Goal: Task Accomplishment & Management: Use online tool/utility

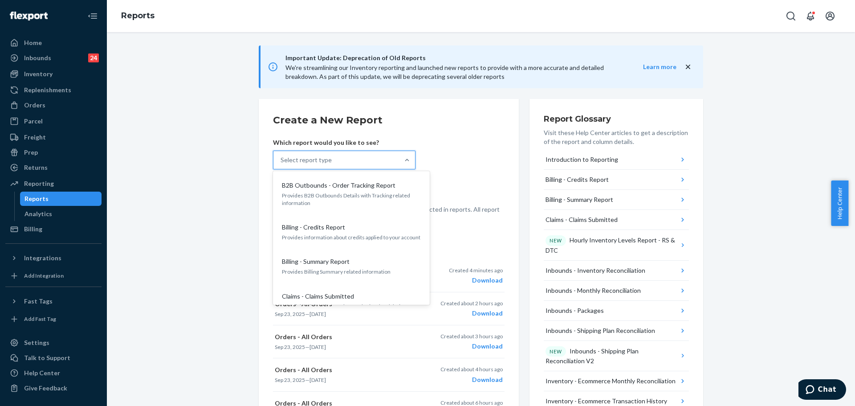
click at [394, 158] on div "Select report type" at bounding box center [336, 160] width 126 height 18
click at [281, 158] on input "option B2B Outbounds - Order Tracking Report focused, 1 of 35. 35 results avail…" at bounding box center [280, 159] width 1 height 9
type input "inbound"
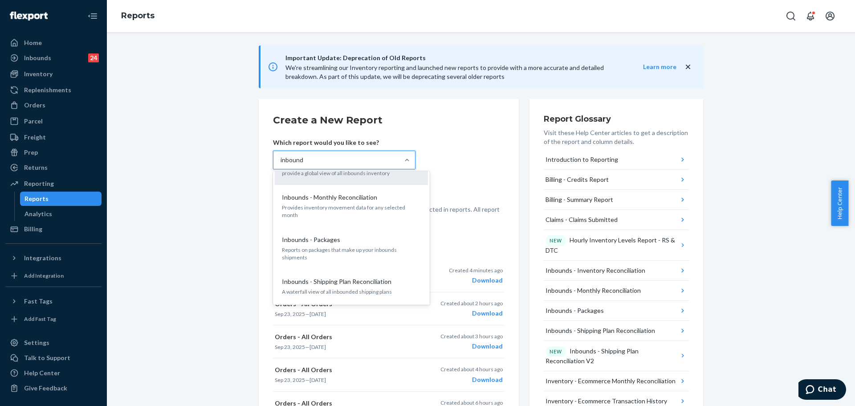
scroll to position [58, 0]
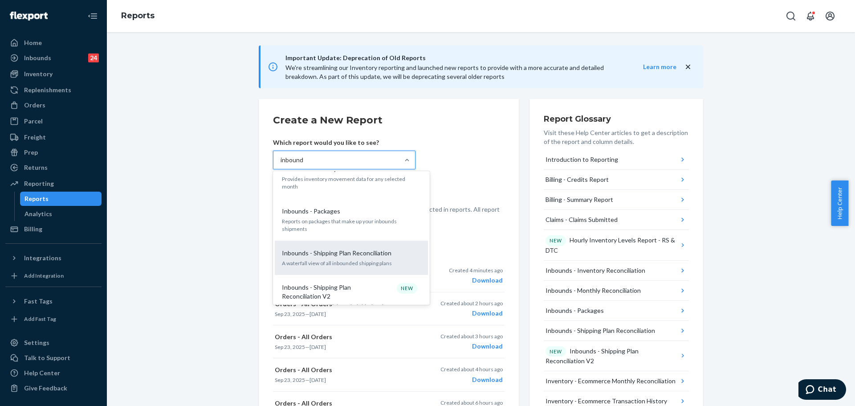
click at [378, 248] on p "Inbounds - Shipping Plan Reconciliation" at bounding box center [336, 252] width 109 height 9
click at [304, 164] on input "inbound" at bounding box center [291, 159] width 23 height 9
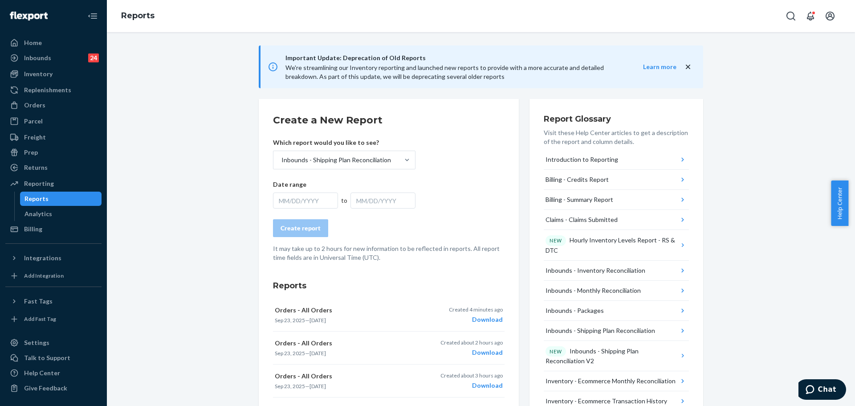
click at [305, 202] on div "MM/DD/YYYY" at bounding box center [305, 200] width 65 height 16
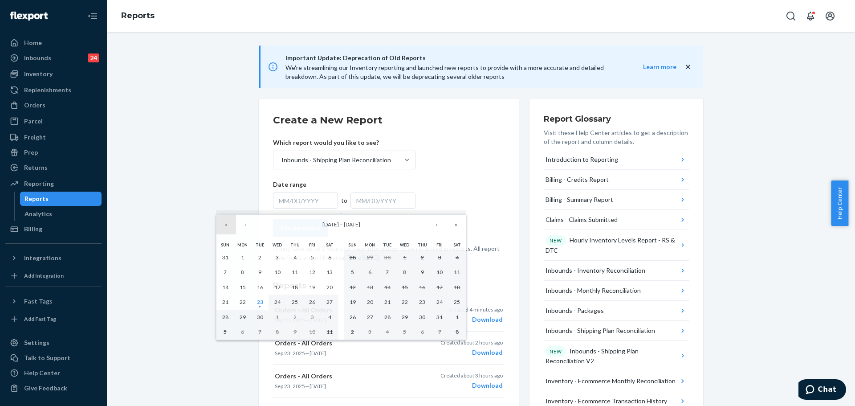
click at [227, 223] on button "«" at bounding box center [226, 225] width 20 height 20
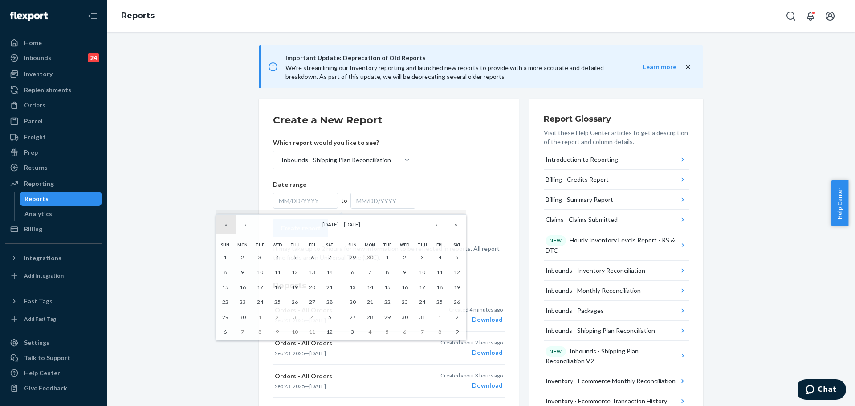
click at [227, 223] on button "«" at bounding box center [226, 225] width 20 height 20
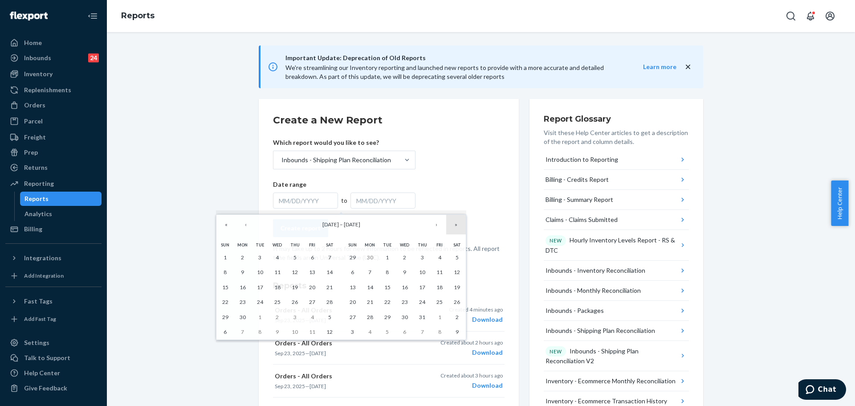
click at [458, 229] on button "»" at bounding box center [456, 225] width 20 height 20
click at [244, 223] on button "‹" at bounding box center [246, 225] width 20 height 20
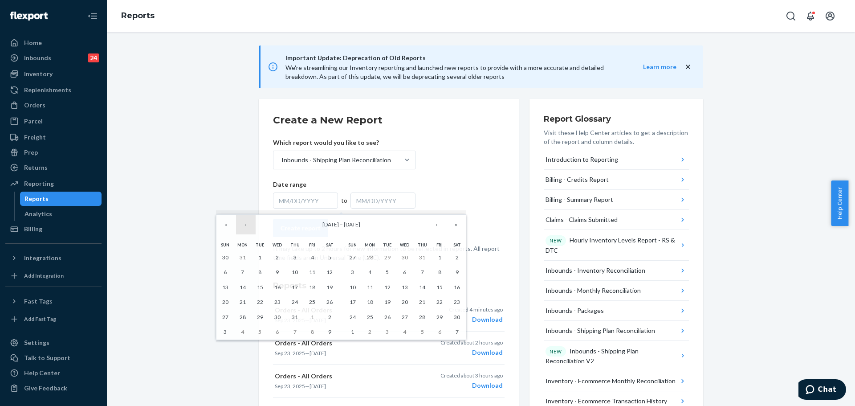
click at [244, 223] on button "‹" at bounding box center [246, 225] width 20 height 20
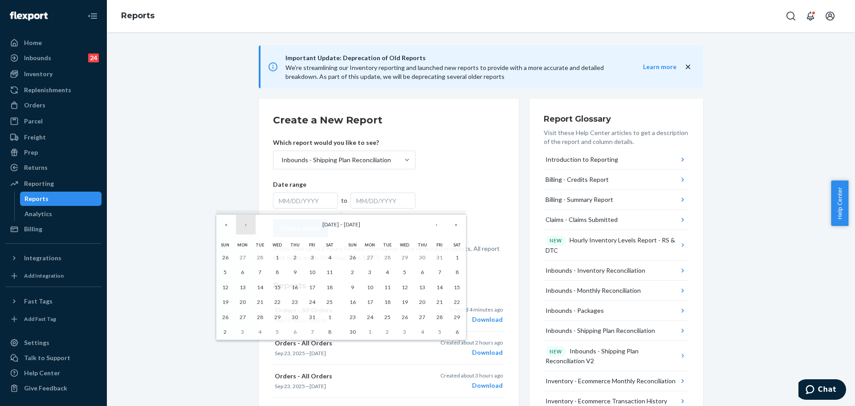
click at [244, 223] on button "‹" at bounding box center [246, 225] width 20 height 20
click at [228, 255] on button "1" at bounding box center [224, 257] width 17 height 15
click at [460, 226] on button "»" at bounding box center [456, 225] width 20 height 20
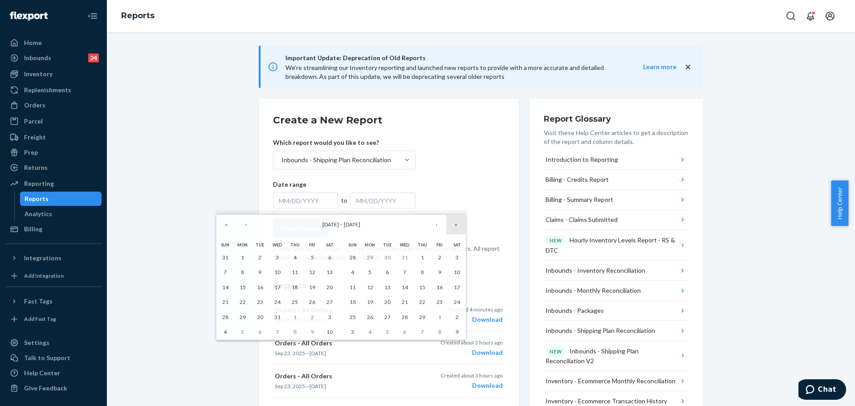
click at [460, 226] on button "»" at bounding box center [456, 225] width 20 height 20
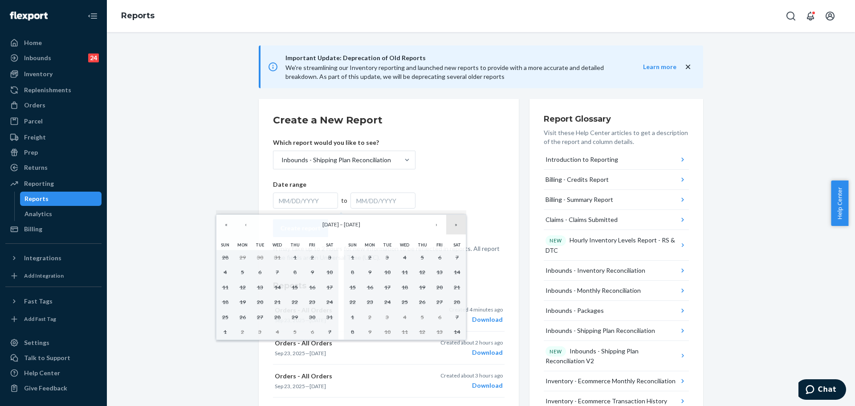
click at [460, 226] on button "»" at bounding box center [456, 225] width 20 height 20
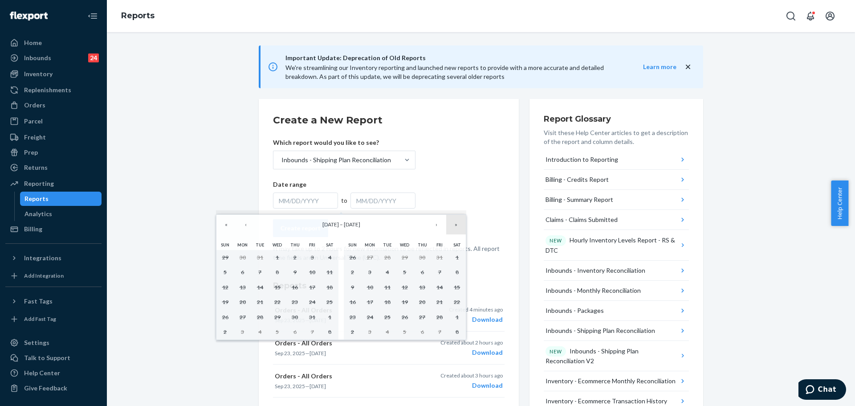
click at [460, 226] on button "»" at bounding box center [456, 225] width 20 height 20
click at [217, 224] on button "«" at bounding box center [226, 225] width 20 height 20
click at [222, 225] on button "«" at bounding box center [226, 225] width 20 height 20
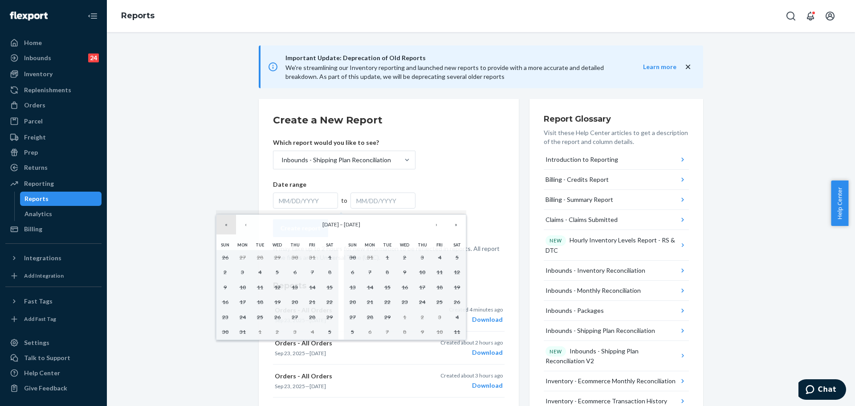
click at [222, 225] on button "«" at bounding box center [226, 225] width 20 height 20
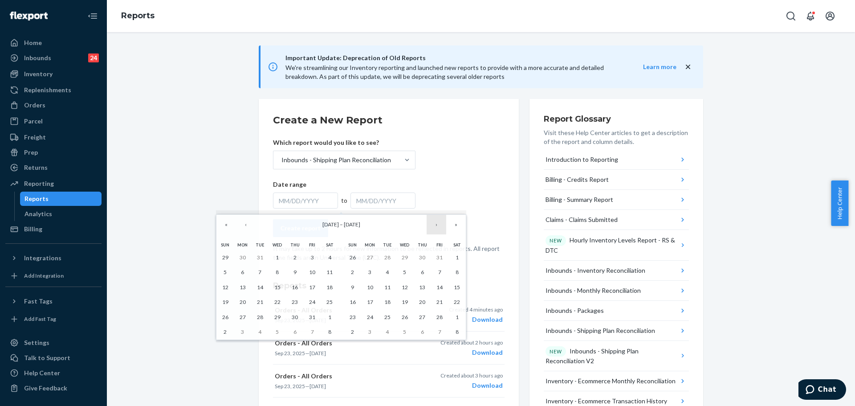
click at [436, 229] on button "›" at bounding box center [436, 225] width 20 height 20
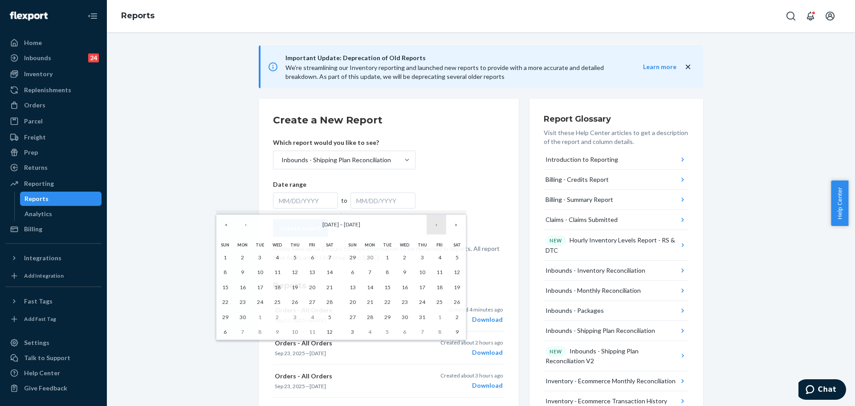
click at [436, 229] on button "›" at bounding box center [436, 225] width 20 height 20
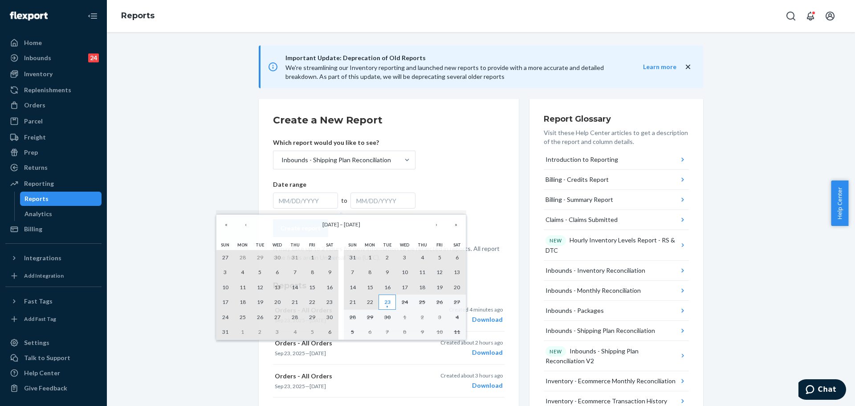
click at [389, 304] on abbr "23" at bounding box center [387, 301] width 6 height 7
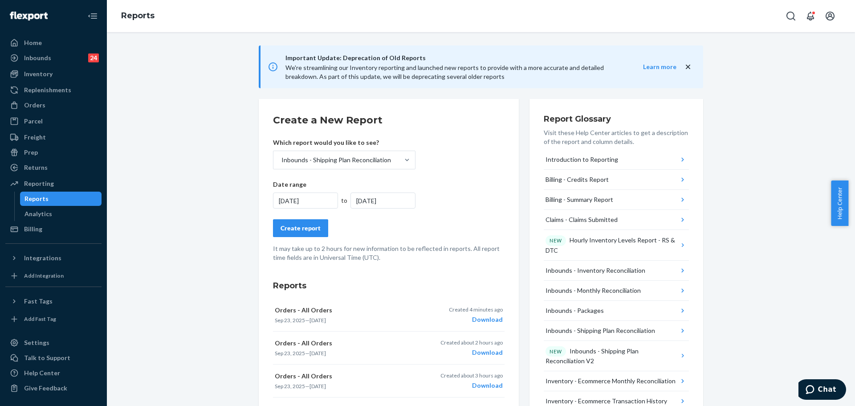
click at [303, 231] on div "Create report" at bounding box center [300, 227] width 40 height 9
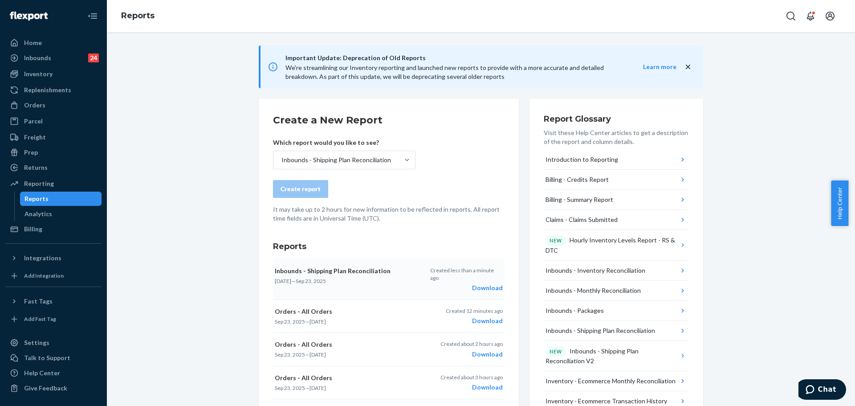
click at [473, 283] on div "Download" at bounding box center [466, 287] width 73 height 9
